Goal: Check status: Check status

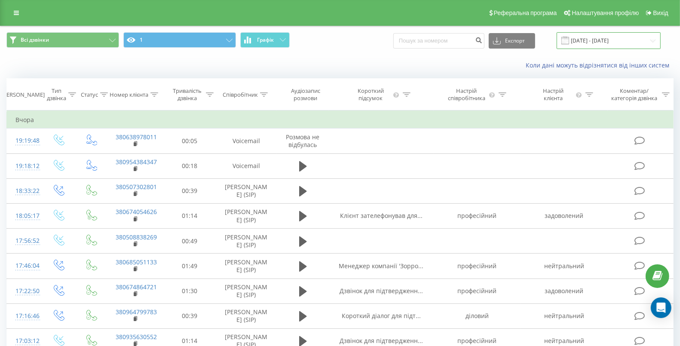
click at [619, 39] on input "[DATE] - [DATE]" at bounding box center [608, 40] width 104 height 17
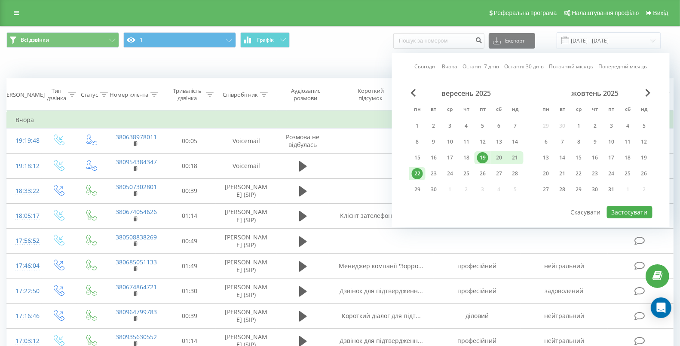
click at [420, 173] on div "22" at bounding box center [417, 173] width 11 height 11
click at [437, 174] on div "23" at bounding box center [433, 173] width 11 height 11
click at [629, 211] on button "Застосувати" at bounding box center [630, 212] width 46 height 12
type input "[DATE] - [DATE]"
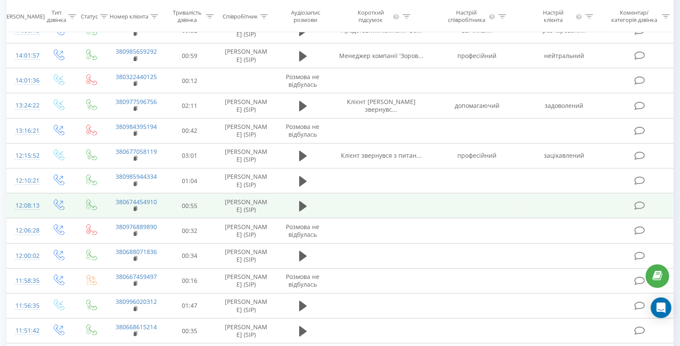
scroll to position [440, 0]
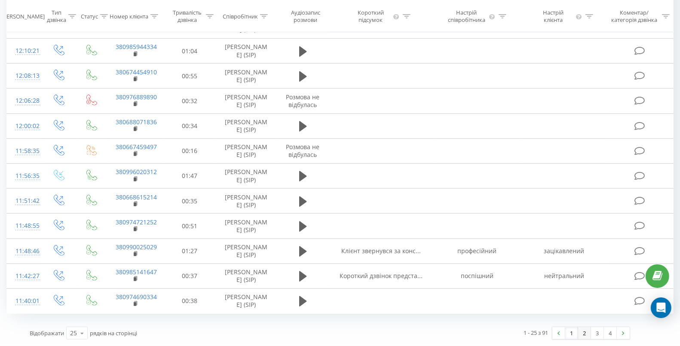
click at [583, 332] on link "2" at bounding box center [584, 333] width 13 height 12
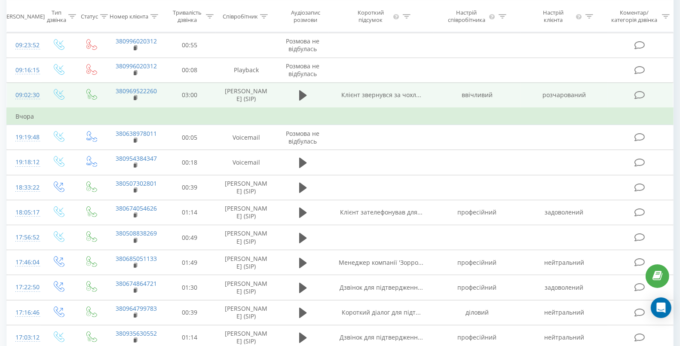
scroll to position [457, 0]
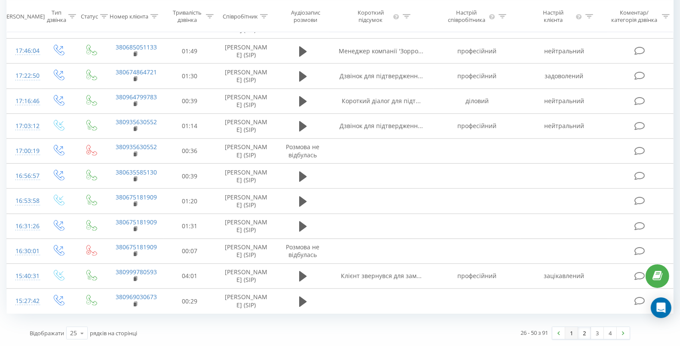
click at [570, 332] on link "1" at bounding box center [571, 333] width 13 height 12
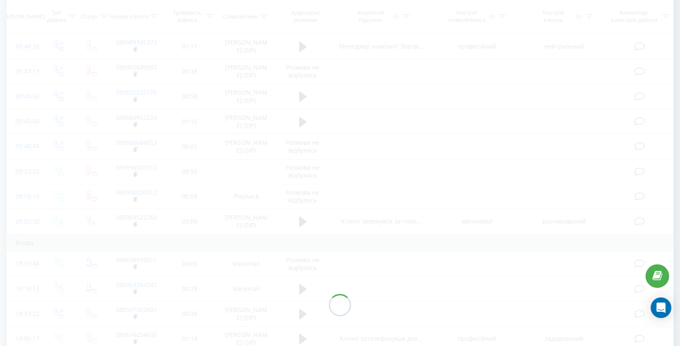
scroll to position [57, 0]
